Goal: Transaction & Acquisition: Purchase product/service

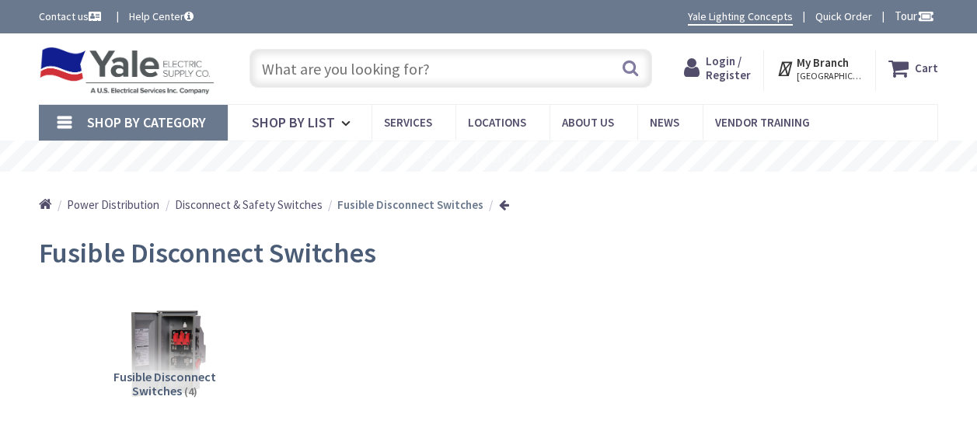
type input "[GEOGRAPHIC_DATA]"
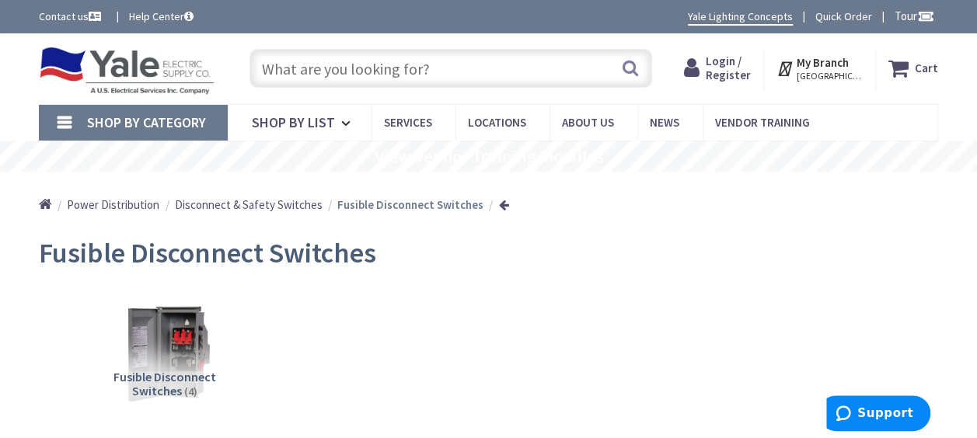
click at [157, 364] on img at bounding box center [165, 352] width 110 height 110
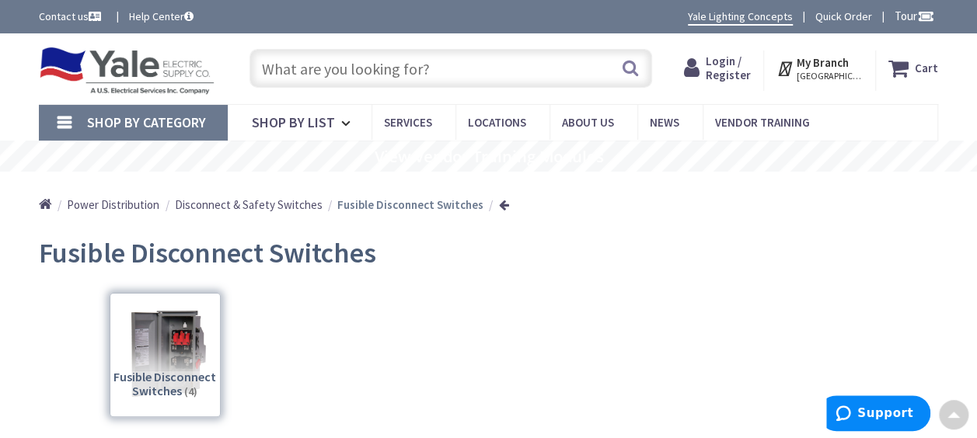
scroll to position [464, 0]
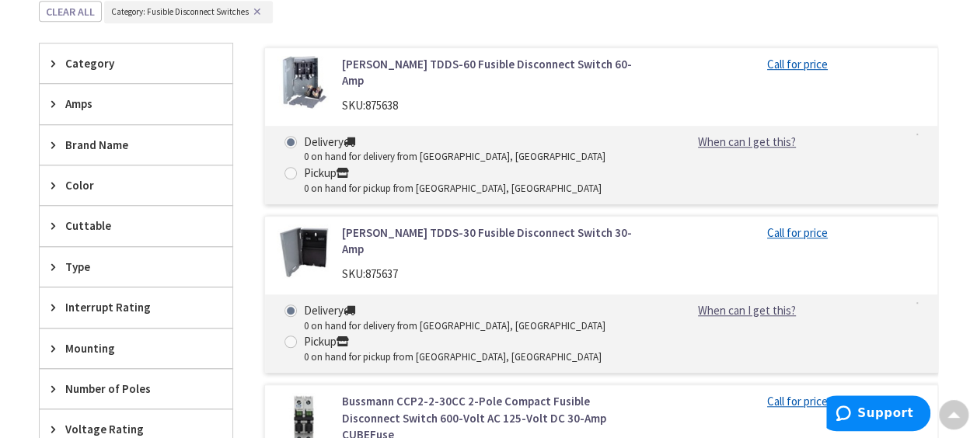
click at [464, 56] on link "[PERSON_NAME] TDDS-60 Fusible Disconnect Switch 60-Amp" at bounding box center [493, 72] width 303 height 33
